Goal: Task Accomplishment & Management: Use online tool/utility

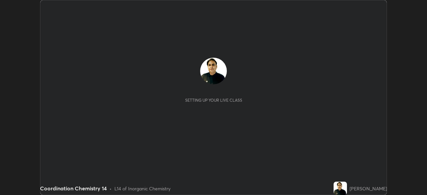
scroll to position [195, 427]
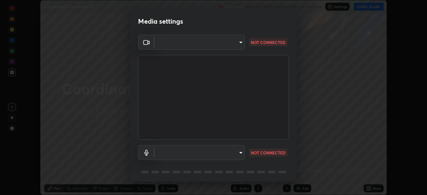
type input "05730faa116fe893cb3bfff37bc48e03cda79a540a9a2906e08a5a6a13fc8772"
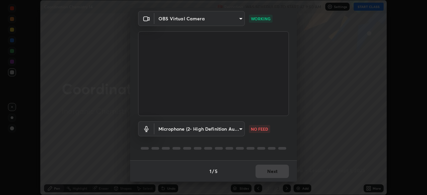
click at [188, 130] on body "Erase all Coordination Chemistry 14 Recording WAS SCHEDULED TO START AT 9:50 AM…" at bounding box center [213, 97] width 427 height 195
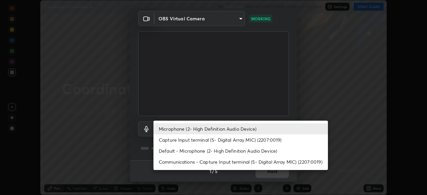
click at [170, 152] on li "Default - Microphone (2- High Definition Audio Device)" at bounding box center [241, 151] width 175 height 11
type input "default"
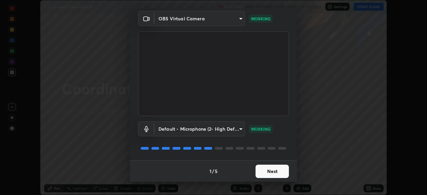
click at [259, 171] on button "Next" at bounding box center [272, 171] width 33 height 13
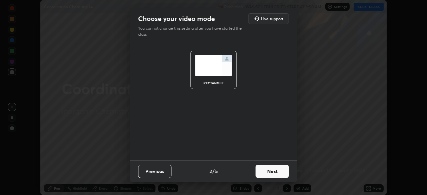
scroll to position [0, 0]
click at [263, 173] on button "Next" at bounding box center [272, 171] width 33 height 13
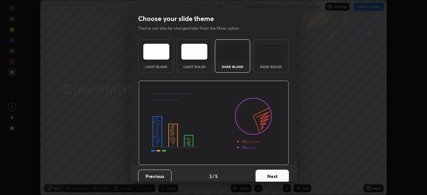
click at [262, 174] on button "Next" at bounding box center [272, 176] width 33 height 13
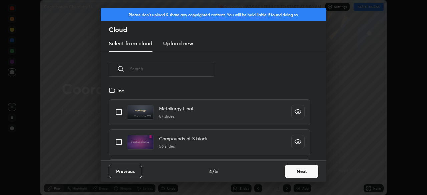
scroll to position [74, 214]
click at [288, 174] on button "Next" at bounding box center [301, 171] width 33 height 13
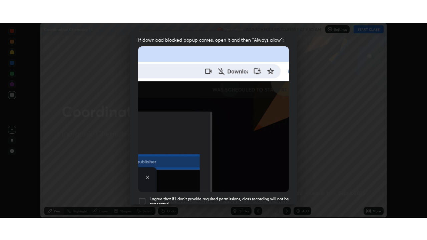
scroll to position [160, 0]
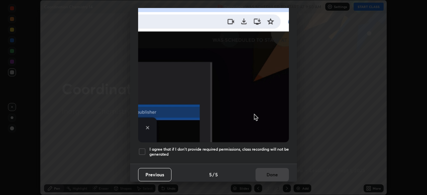
click at [143, 151] on div at bounding box center [142, 152] width 8 height 8
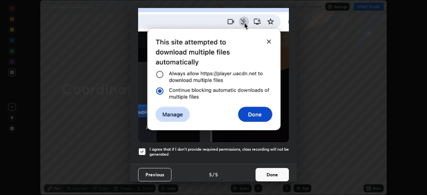
click at [265, 170] on button "Done" at bounding box center [272, 174] width 33 height 13
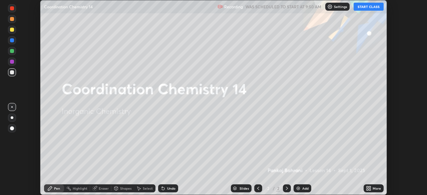
click at [368, 187] on icon at bounding box center [368, 188] width 2 height 2
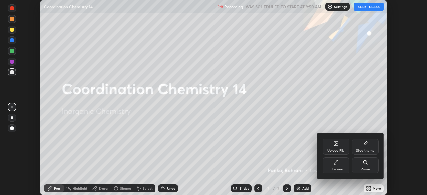
click at [336, 165] on div "Full screen" at bounding box center [336, 166] width 27 height 16
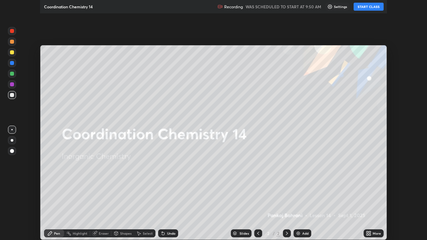
scroll to position [240, 427]
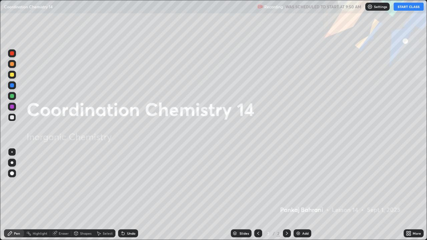
click at [409, 8] on button "START CLASS" at bounding box center [409, 7] width 30 height 8
click at [298, 195] on img at bounding box center [298, 233] width 5 height 5
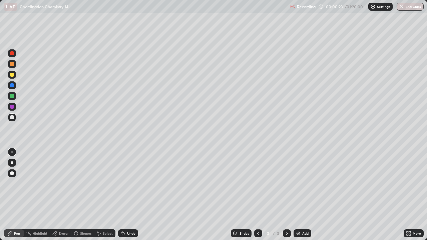
click at [408, 195] on icon at bounding box center [408, 233] width 2 height 2
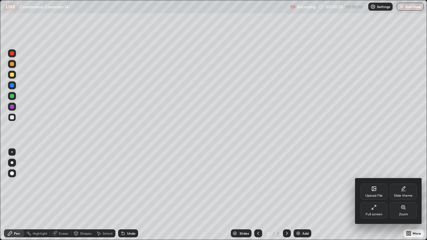
click at [402, 194] on div "Slide theme" at bounding box center [403, 195] width 19 height 3
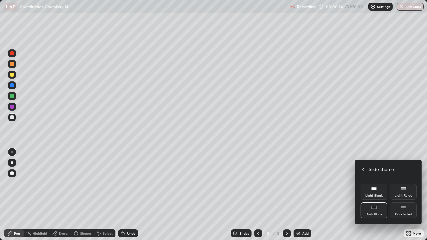
click at [398, 195] on div "Dark Ruled" at bounding box center [403, 214] width 17 height 3
click at [363, 170] on icon at bounding box center [363, 169] width 5 height 5
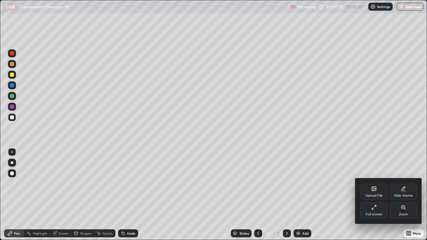
click at [364, 143] on div at bounding box center [213, 120] width 427 height 240
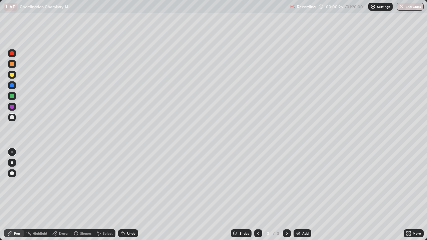
click at [306, 195] on div "Add" at bounding box center [305, 233] width 6 height 3
click at [15, 73] on div at bounding box center [12, 75] width 8 height 8
click at [128, 195] on div "Undo" at bounding box center [131, 233] width 8 height 3
click at [13, 65] on div at bounding box center [12, 64] width 4 height 4
click at [127, 195] on div "Undo" at bounding box center [131, 233] width 8 height 3
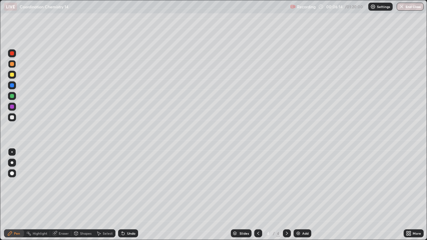
click at [127, 195] on div "Undo" at bounding box center [131, 233] width 8 height 3
click at [124, 195] on icon at bounding box center [122, 233] width 5 height 5
click at [61, 195] on div "Eraser" at bounding box center [64, 233] width 10 height 3
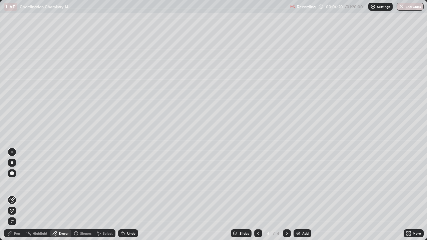
click at [18, 195] on div "Pen" at bounding box center [17, 233] width 6 height 3
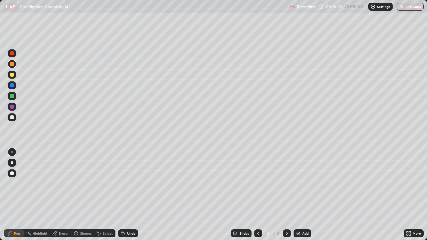
click at [12, 117] on div at bounding box center [12, 117] width 4 height 4
click at [13, 66] on div at bounding box center [12, 64] width 8 height 8
click at [13, 121] on div at bounding box center [12, 117] width 8 height 8
click at [68, 195] on div "Eraser" at bounding box center [64, 233] width 10 height 3
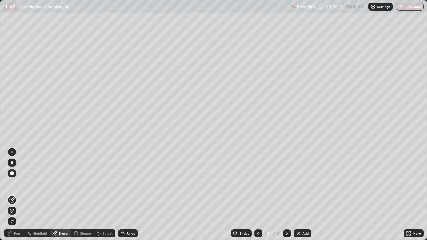
click at [17, 195] on div "Pen" at bounding box center [17, 233] width 6 height 3
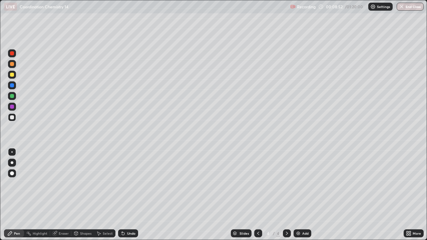
click at [300, 195] on div "Add" at bounding box center [303, 234] width 18 height 8
click at [137, 195] on div "Undo" at bounding box center [128, 234] width 20 height 8
click at [133, 195] on div "Undo" at bounding box center [131, 233] width 8 height 3
click at [131, 195] on div "Undo" at bounding box center [131, 233] width 8 height 3
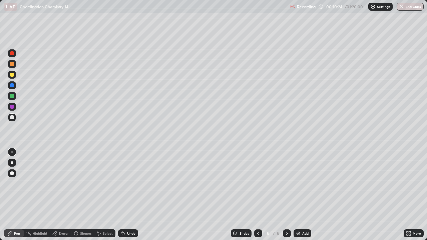
click at [129, 195] on div "Undo" at bounding box center [131, 233] width 8 height 3
click at [15, 107] on div at bounding box center [12, 107] width 8 height 8
click at [13, 96] on div at bounding box center [12, 96] width 4 height 4
click at [15, 75] on div at bounding box center [12, 75] width 8 height 8
click at [298, 195] on img at bounding box center [298, 233] width 5 height 5
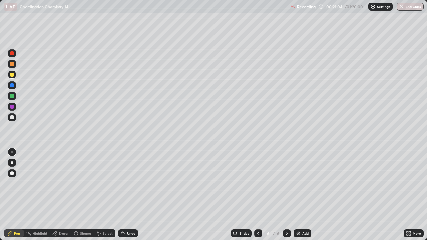
click at [82, 195] on div "Shapes" at bounding box center [85, 233] width 11 height 3
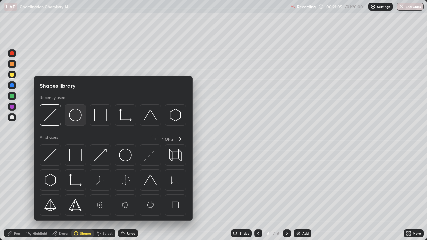
click at [78, 120] on img at bounding box center [75, 115] width 13 height 13
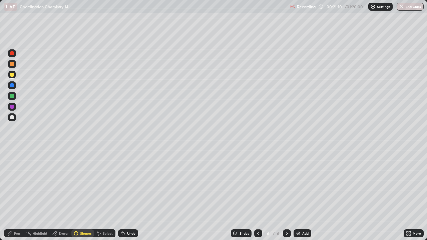
click at [14, 195] on div "Pen" at bounding box center [14, 234] width 20 height 8
click at [66, 195] on div "Eraser" at bounding box center [64, 233] width 10 height 3
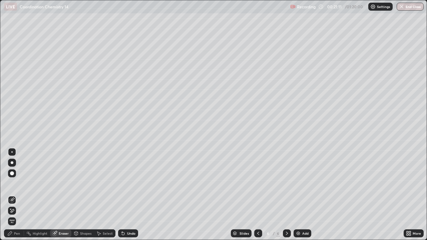
click at [88, 195] on div "Shapes" at bounding box center [85, 233] width 11 height 3
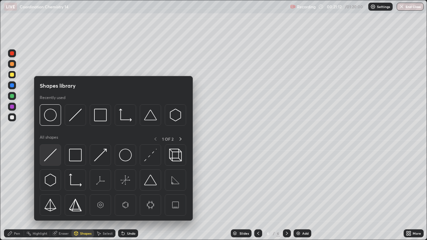
click at [53, 154] on img at bounding box center [50, 155] width 13 height 13
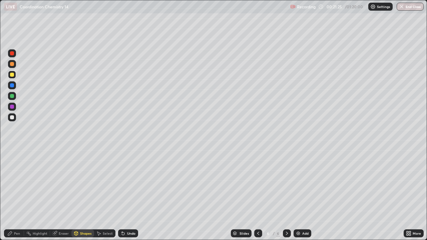
click at [19, 195] on div "Pen" at bounding box center [17, 233] width 6 height 3
click at [14, 86] on div at bounding box center [12, 85] width 4 height 4
click at [14, 76] on div at bounding box center [12, 75] width 8 height 8
click at [136, 195] on div "Undo" at bounding box center [128, 234] width 20 height 8
click at [258, 195] on icon at bounding box center [258, 233] width 5 height 5
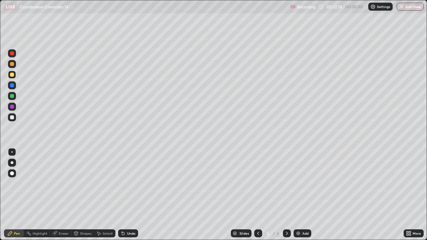
click at [286, 195] on icon at bounding box center [286, 233] width 5 height 5
click at [15, 98] on div at bounding box center [12, 96] width 8 height 8
click at [12, 118] on div at bounding box center [12, 117] width 4 height 4
click at [258, 195] on icon at bounding box center [258, 233] width 5 height 5
click at [284, 195] on icon at bounding box center [286, 233] width 5 height 5
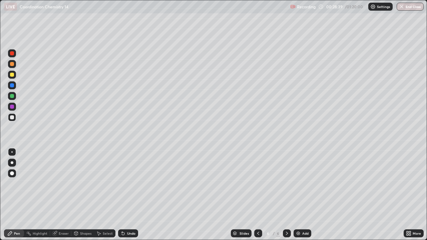
click at [258, 195] on icon at bounding box center [258, 233] width 5 height 5
click at [286, 195] on icon at bounding box center [286, 233] width 5 height 5
click at [13, 119] on div at bounding box center [12, 117] width 4 height 4
click at [85, 195] on div "Shapes" at bounding box center [85, 233] width 11 height 3
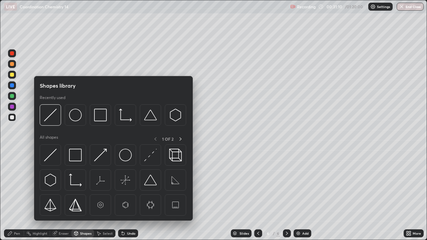
click at [13, 105] on div at bounding box center [12, 107] width 8 height 8
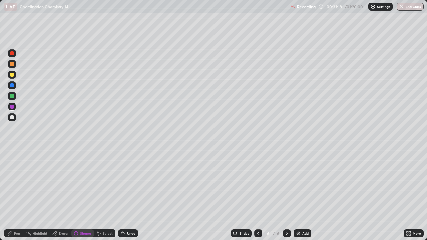
click at [128, 195] on div "Undo" at bounding box center [131, 233] width 8 height 3
click at [20, 195] on div "Pen" at bounding box center [14, 234] width 20 height 8
click at [309, 195] on div "Add" at bounding box center [303, 234] width 18 height 8
click at [16, 67] on div at bounding box center [12, 64] width 8 height 11
click at [258, 195] on icon at bounding box center [258, 233] width 5 height 5
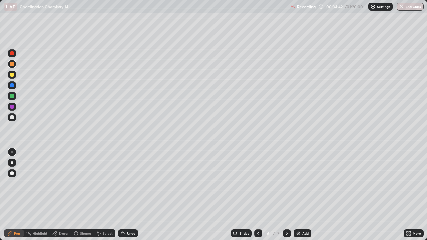
click at [257, 195] on icon at bounding box center [258, 233] width 5 height 5
click at [15, 66] on div at bounding box center [12, 64] width 8 height 8
click at [258, 195] on icon at bounding box center [258, 233] width 5 height 5
click at [286, 195] on icon at bounding box center [286, 233] width 5 height 5
click at [260, 195] on div at bounding box center [258, 234] width 8 height 8
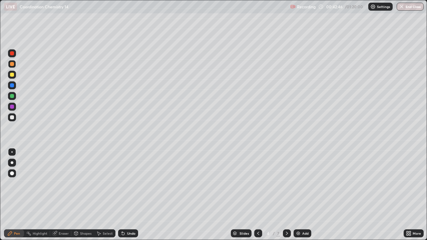
click at [286, 195] on icon at bounding box center [286, 233] width 5 height 5
click at [254, 195] on div at bounding box center [258, 234] width 8 height 8
click at [286, 195] on icon at bounding box center [286, 233] width 5 height 5
click at [413, 195] on div "More" at bounding box center [417, 233] width 8 height 3
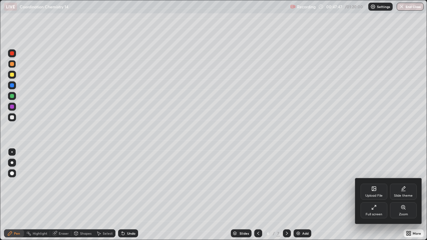
click at [377, 191] on icon at bounding box center [373, 188] width 5 height 5
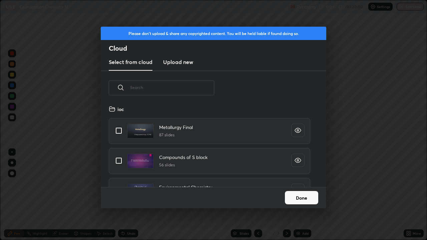
scroll to position [82, 214]
click at [193, 89] on input "text" at bounding box center [172, 87] width 84 height 28
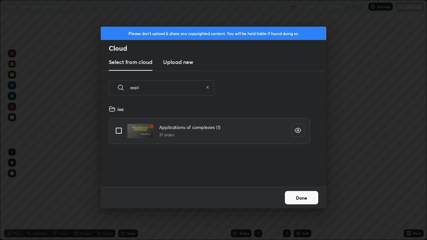
type input "appli"
click at [121, 132] on input "grid" at bounding box center [119, 131] width 14 height 14
checkbox input "true"
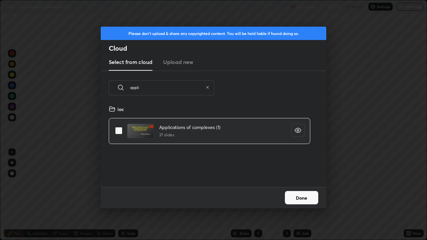
click at [304, 195] on button "Done" at bounding box center [301, 197] width 33 height 13
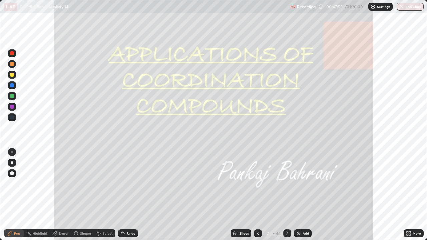
click at [245, 195] on div "Slides" at bounding box center [243, 233] width 9 height 3
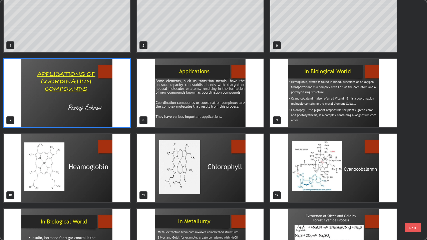
scroll to position [201, 0]
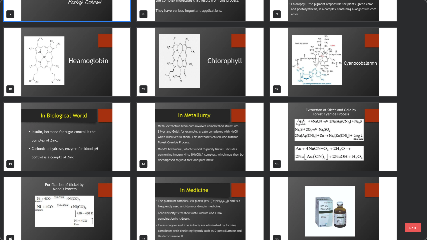
click at [102, 83] on img "grid" at bounding box center [67, 62] width 127 height 68
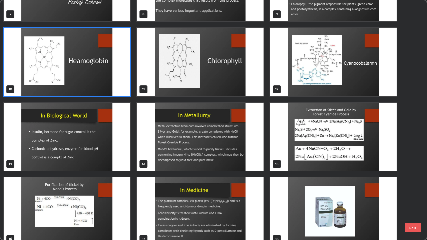
click at [102, 83] on img "grid" at bounding box center [67, 62] width 127 height 68
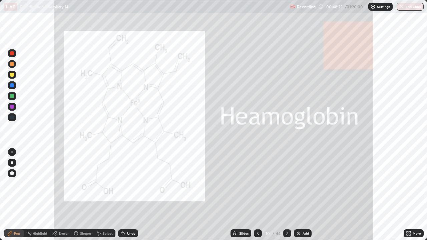
click at [286, 195] on icon at bounding box center [287, 233] width 5 height 5
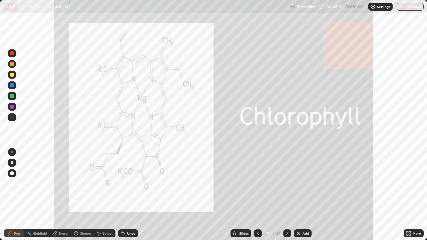
click at [287, 195] on icon at bounding box center [287, 233] width 5 height 5
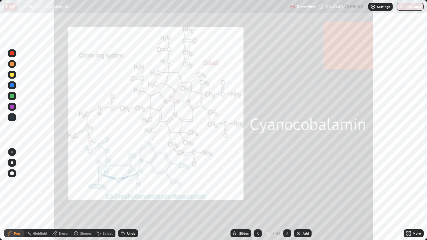
click at [286, 195] on icon at bounding box center [287, 233] width 5 height 5
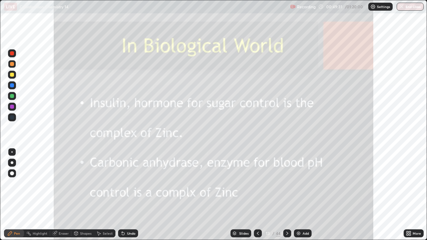
click at [242, 195] on div "Slides" at bounding box center [243, 233] width 9 height 3
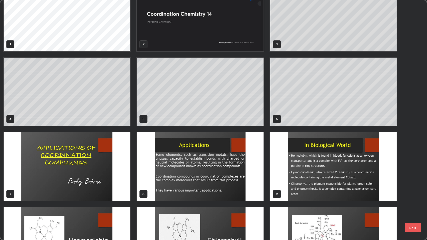
scroll to position [1, 0]
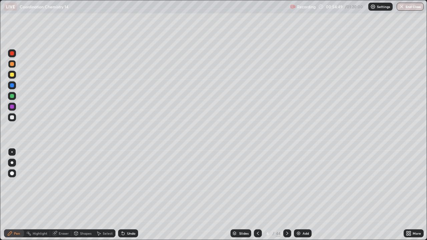
click at [236, 195] on div "Slides" at bounding box center [241, 234] width 21 height 8
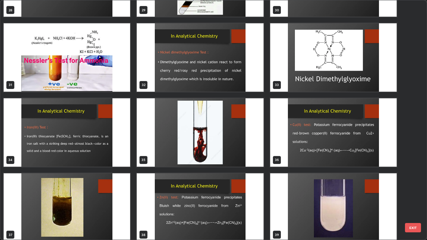
scroll to position [727, 0]
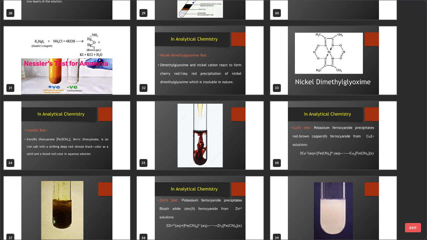
click at [187, 153] on img "grid" at bounding box center [200, 135] width 127 height 68
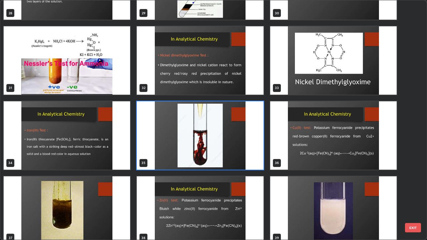
click at [187, 153] on img "grid" at bounding box center [200, 135] width 127 height 68
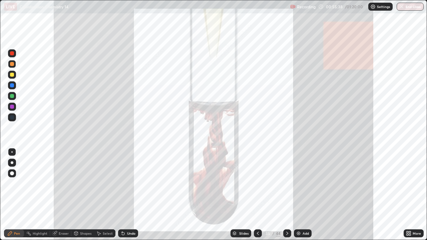
click at [233, 195] on icon at bounding box center [235, 234] width 4 height 4
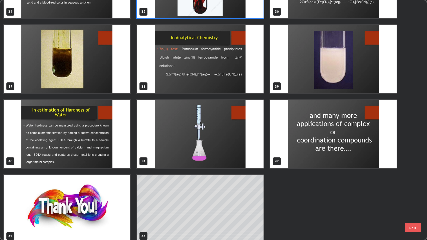
scroll to position [885, 0]
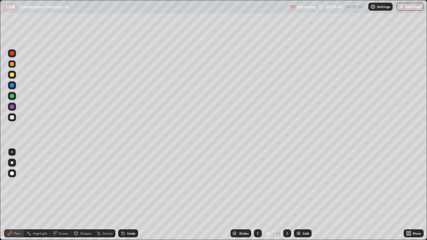
click at [14, 97] on div at bounding box center [12, 96] width 8 height 8
click at [12, 117] on div at bounding box center [12, 117] width 4 height 4
click at [15, 54] on div at bounding box center [12, 53] width 8 height 8
click at [68, 195] on div "Eraser" at bounding box center [60, 234] width 21 height 8
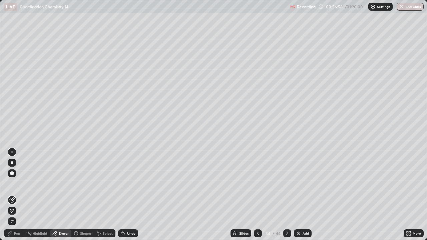
click at [20, 195] on div "Pen" at bounding box center [14, 234] width 20 height 8
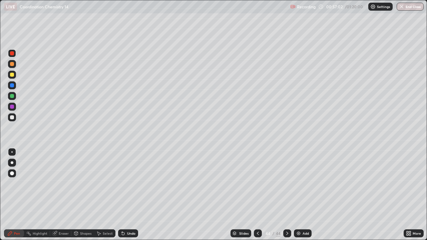
click at [13, 54] on div at bounding box center [12, 53] width 4 height 4
click at [12, 118] on div at bounding box center [12, 117] width 4 height 4
click at [133, 195] on div "Undo" at bounding box center [131, 233] width 8 height 3
click at [130, 195] on div "Undo" at bounding box center [131, 233] width 8 height 3
click at [129, 195] on div "Undo" at bounding box center [131, 233] width 8 height 3
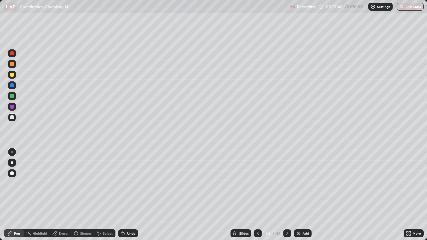
click at [130, 195] on div "Undo" at bounding box center [131, 233] width 8 height 3
click at [14, 86] on div at bounding box center [12, 85] width 8 height 8
click at [101, 195] on div "Select" at bounding box center [104, 233] width 21 height 13
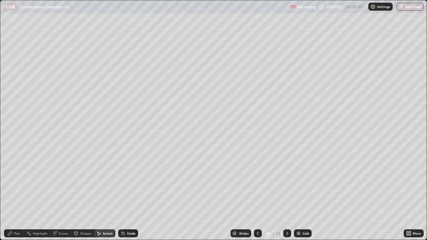
click at [15, 195] on div "Pen" at bounding box center [17, 233] width 6 height 3
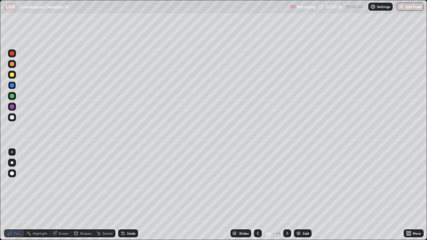
click at [10, 120] on div at bounding box center [12, 117] width 8 height 8
click at [296, 195] on img at bounding box center [298, 233] width 5 height 5
click at [298, 195] on img at bounding box center [298, 233] width 5 height 5
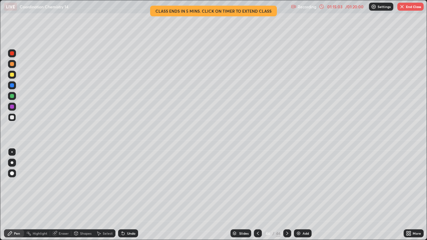
click at [243, 195] on div "Slides" at bounding box center [243, 233] width 9 height 3
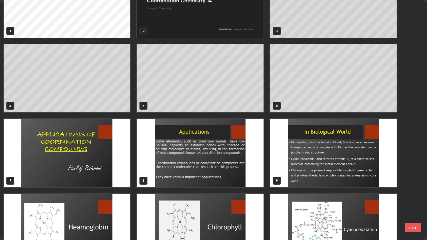
scroll to position [0, 0]
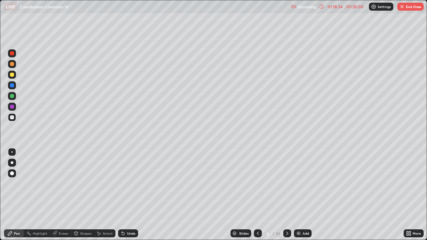
click at [412, 8] on button "End Class" at bounding box center [411, 7] width 26 height 8
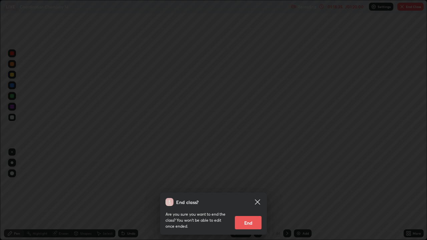
click at [257, 195] on button "End" at bounding box center [248, 222] width 27 height 13
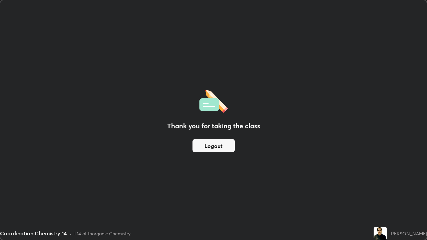
click at [213, 146] on button "Logout" at bounding box center [214, 145] width 42 height 13
